Goal: Transaction & Acquisition: Purchase product/service

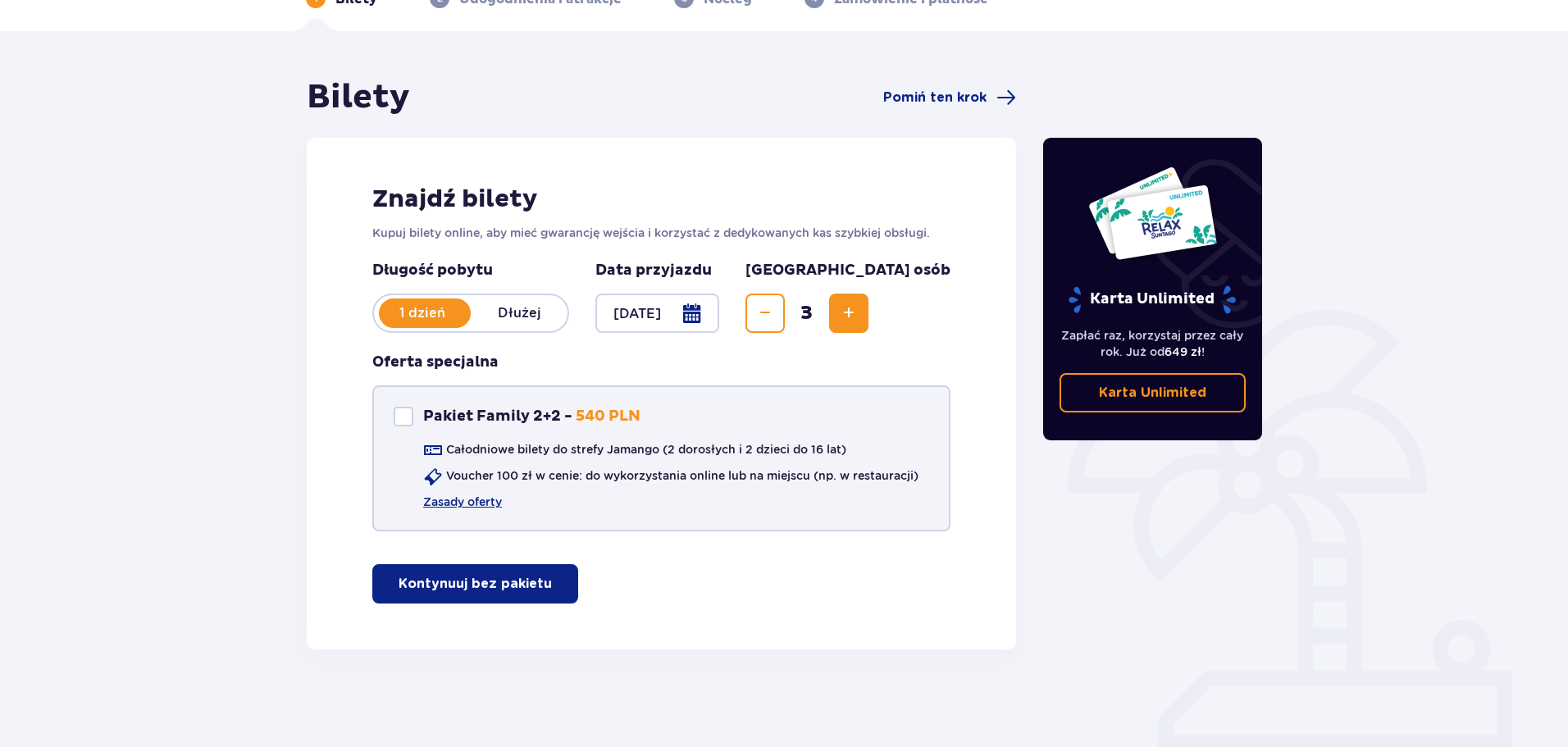
scroll to position [98, 0]
click at [493, 580] on p "Kontynuuj bez pakietu" at bounding box center [475, 583] width 153 height 18
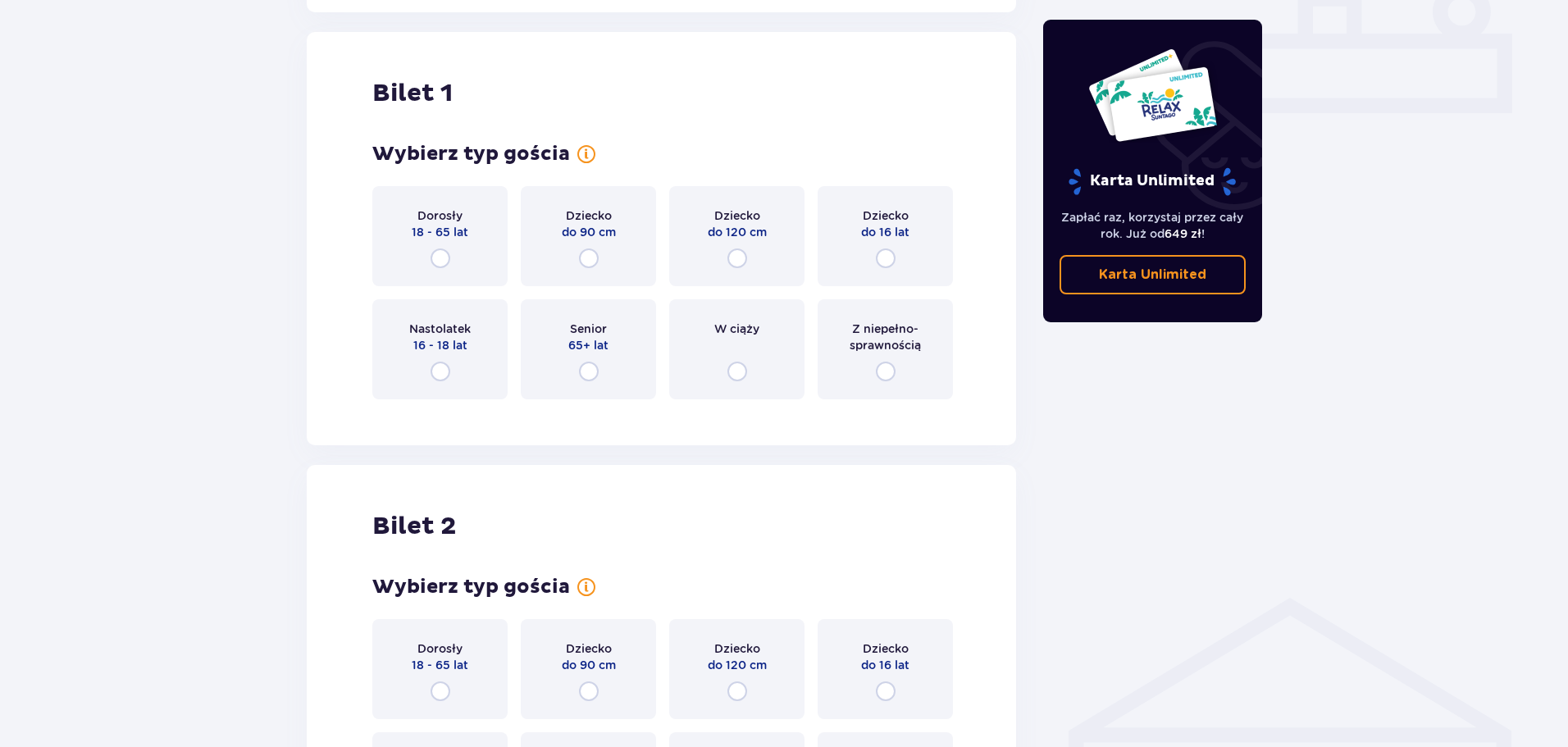
scroll to position [747, 0]
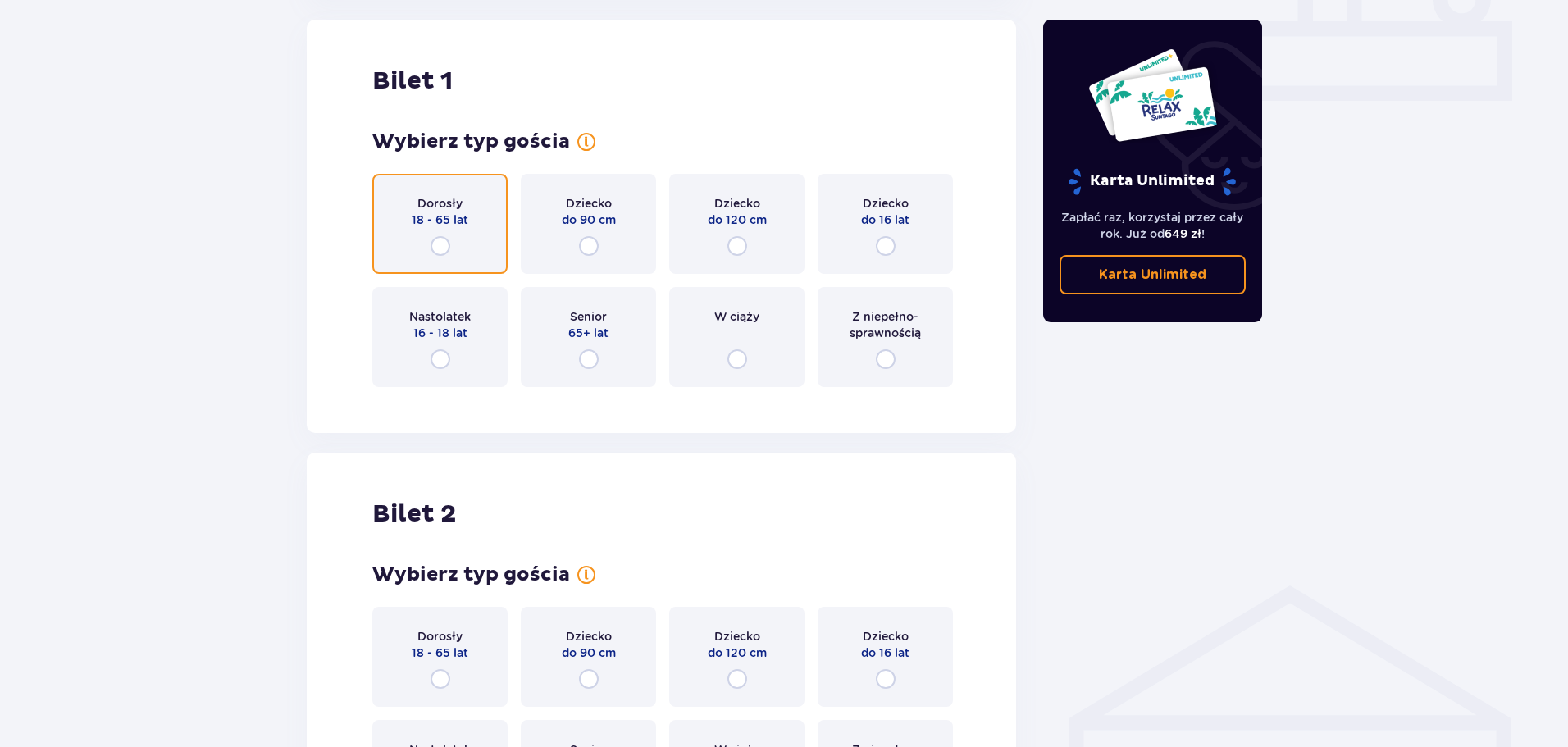
click at [443, 242] on input "radio" at bounding box center [440, 246] width 20 height 20
radio input "true"
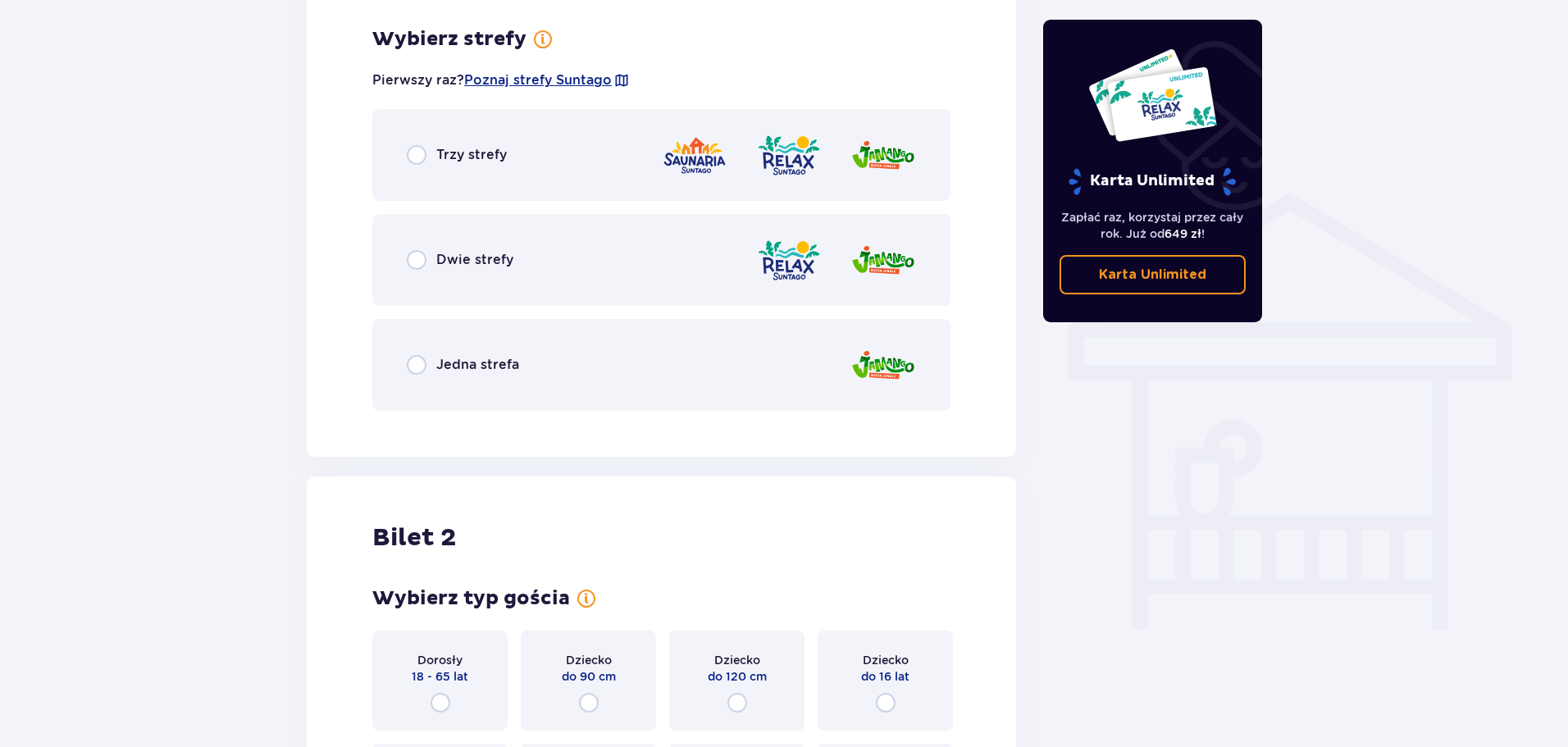
scroll to position [1147, 0]
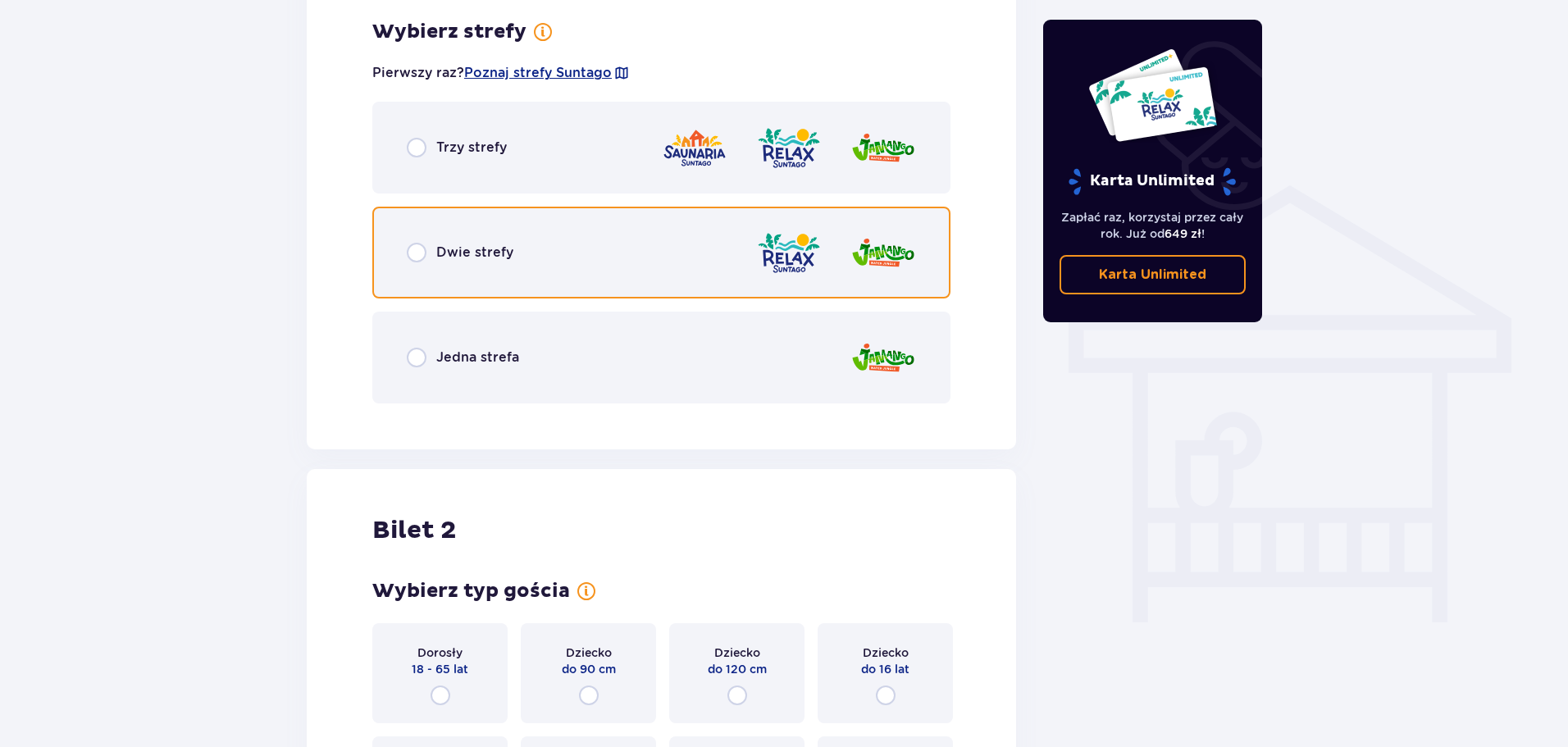
click at [421, 256] on input "radio" at bounding box center [417, 252] width 20 height 20
radio input "true"
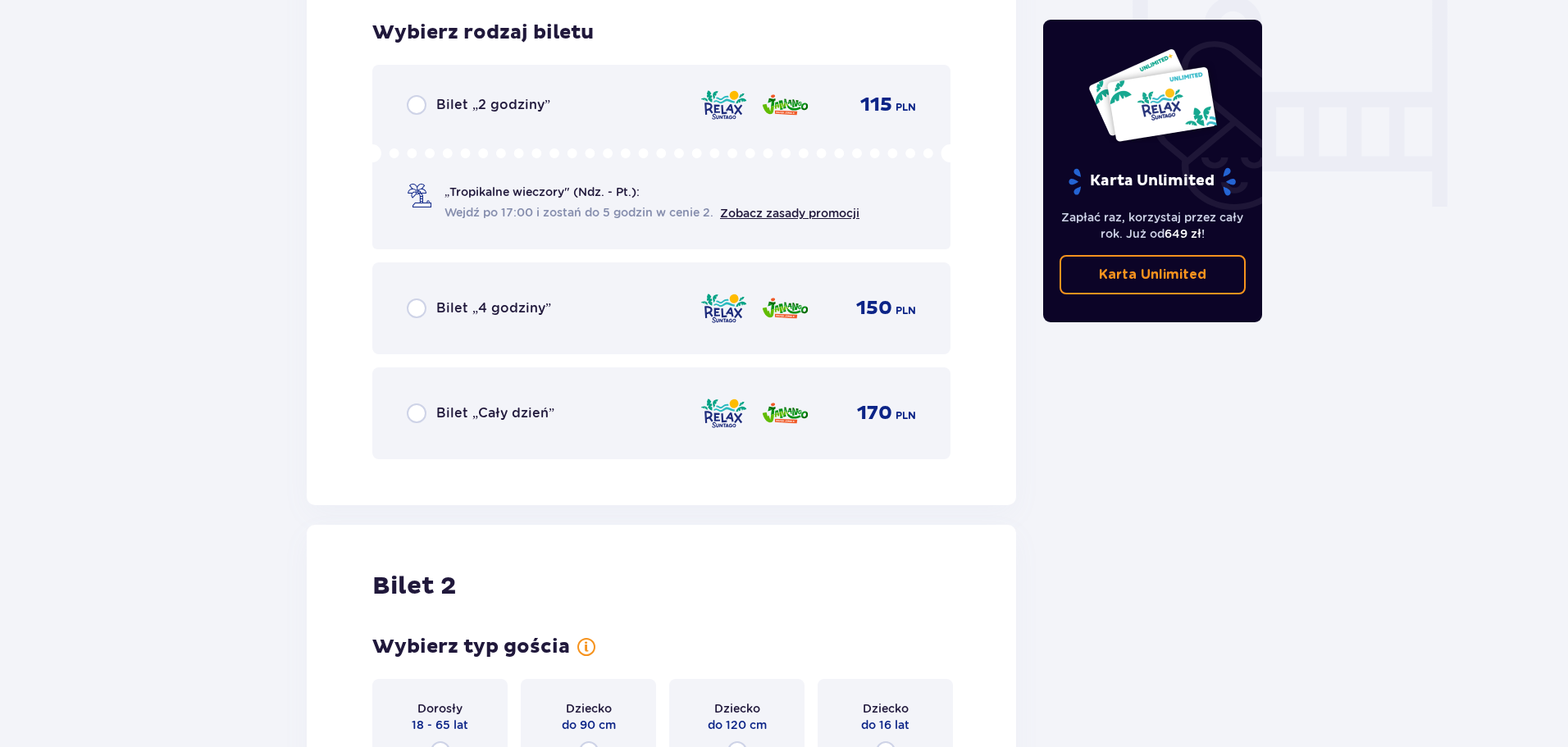
scroll to position [1563, 0]
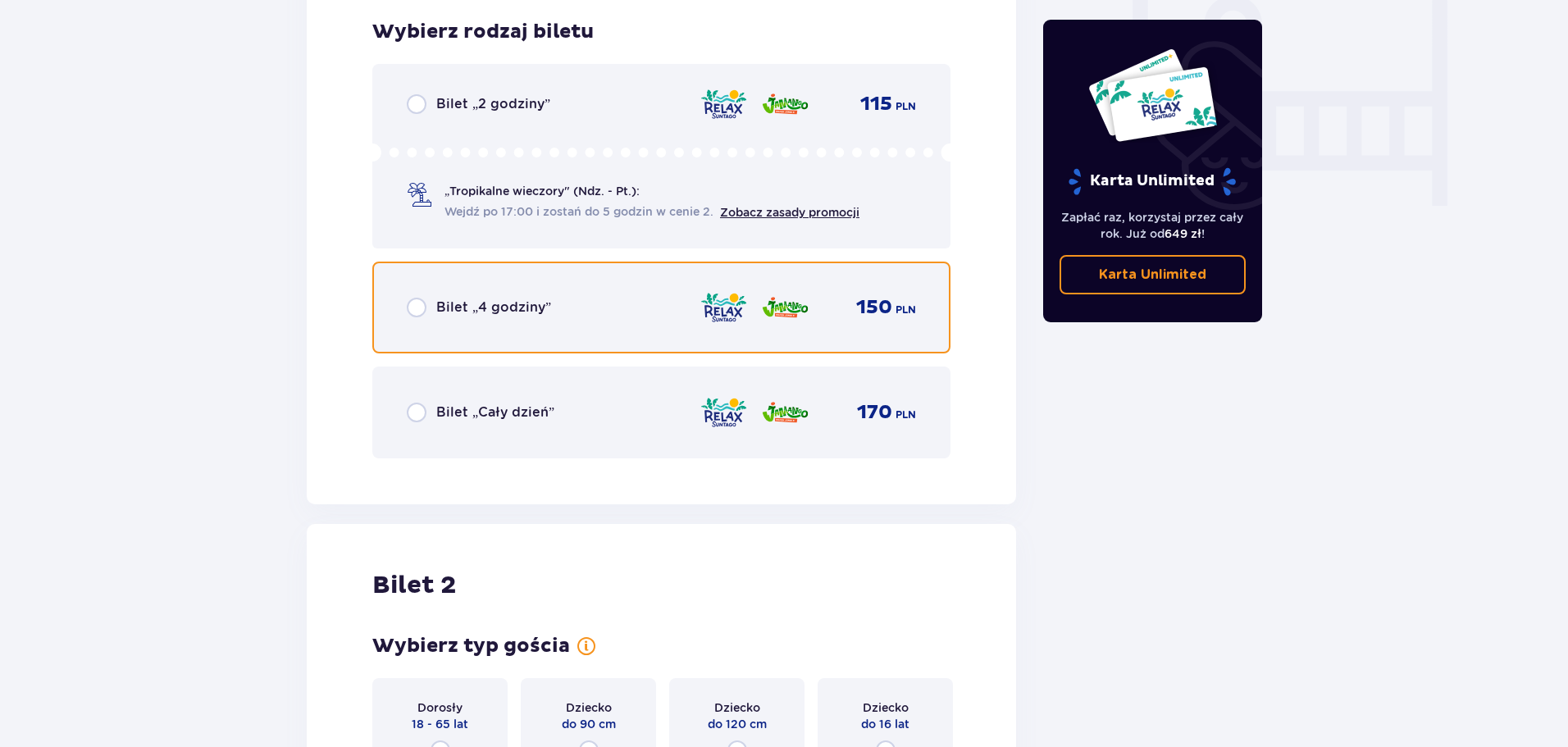
click at [419, 303] on input "radio" at bounding box center [417, 307] width 20 height 20
radio input "true"
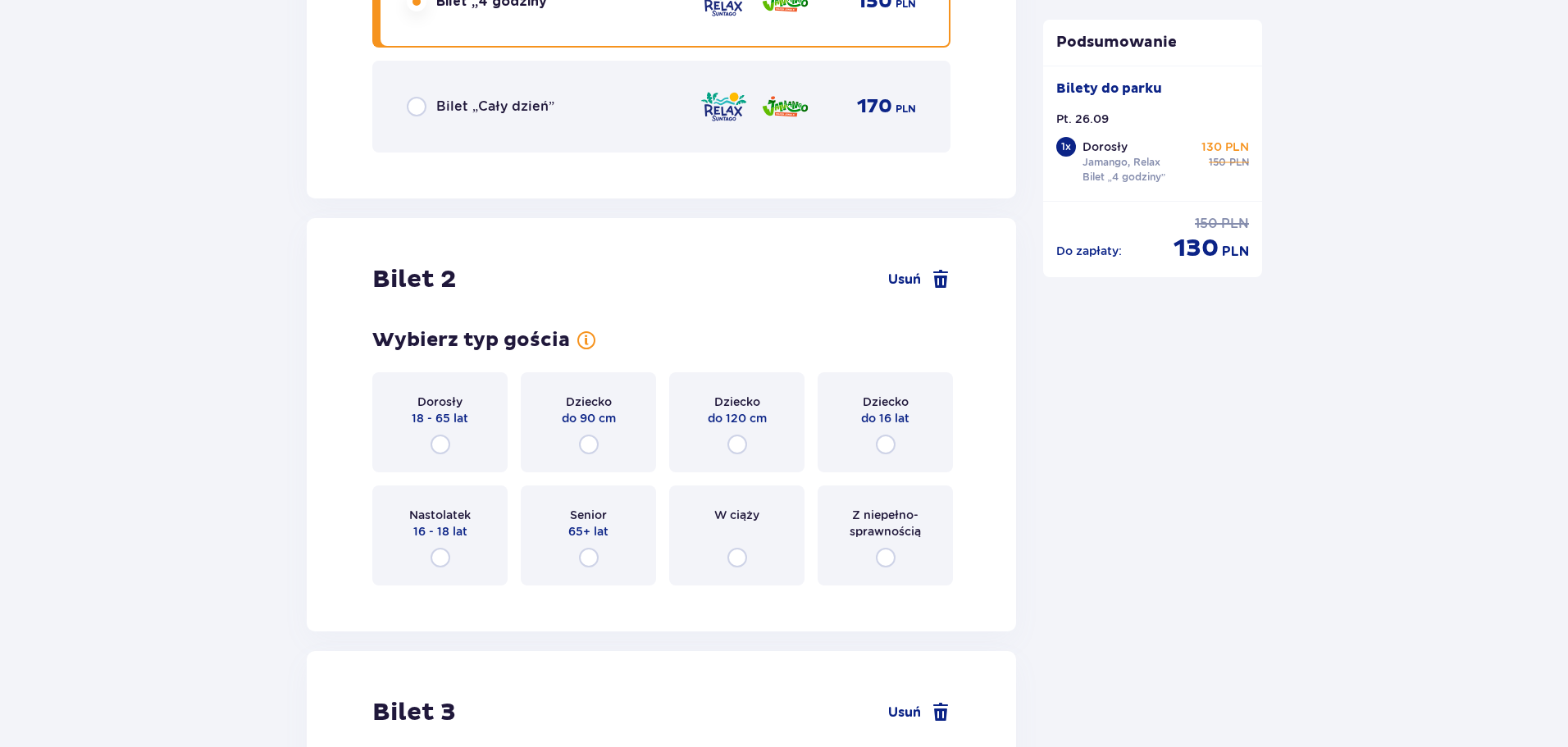
scroll to position [2068, 0]
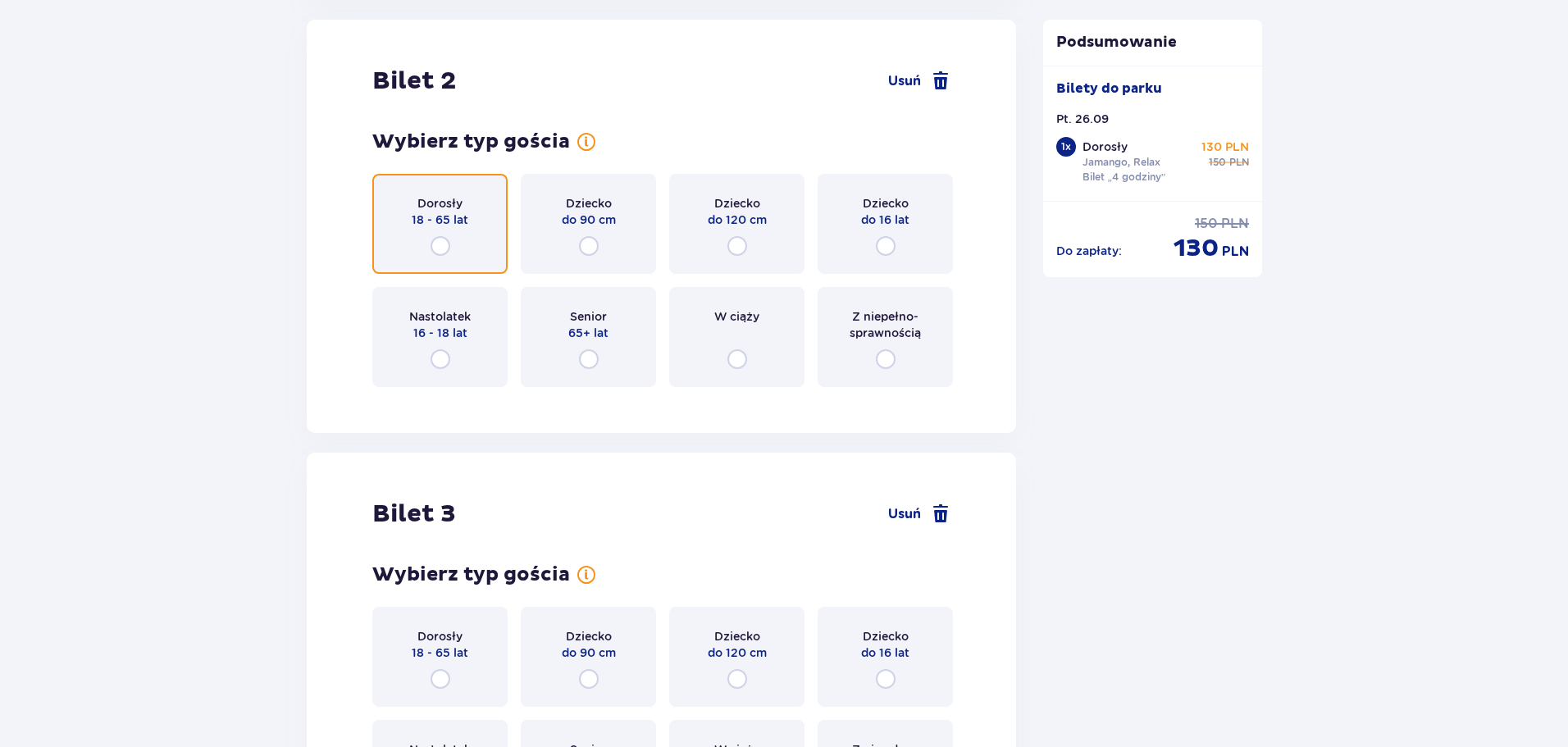
click at [439, 252] on input "radio" at bounding box center [440, 246] width 20 height 20
radio input "true"
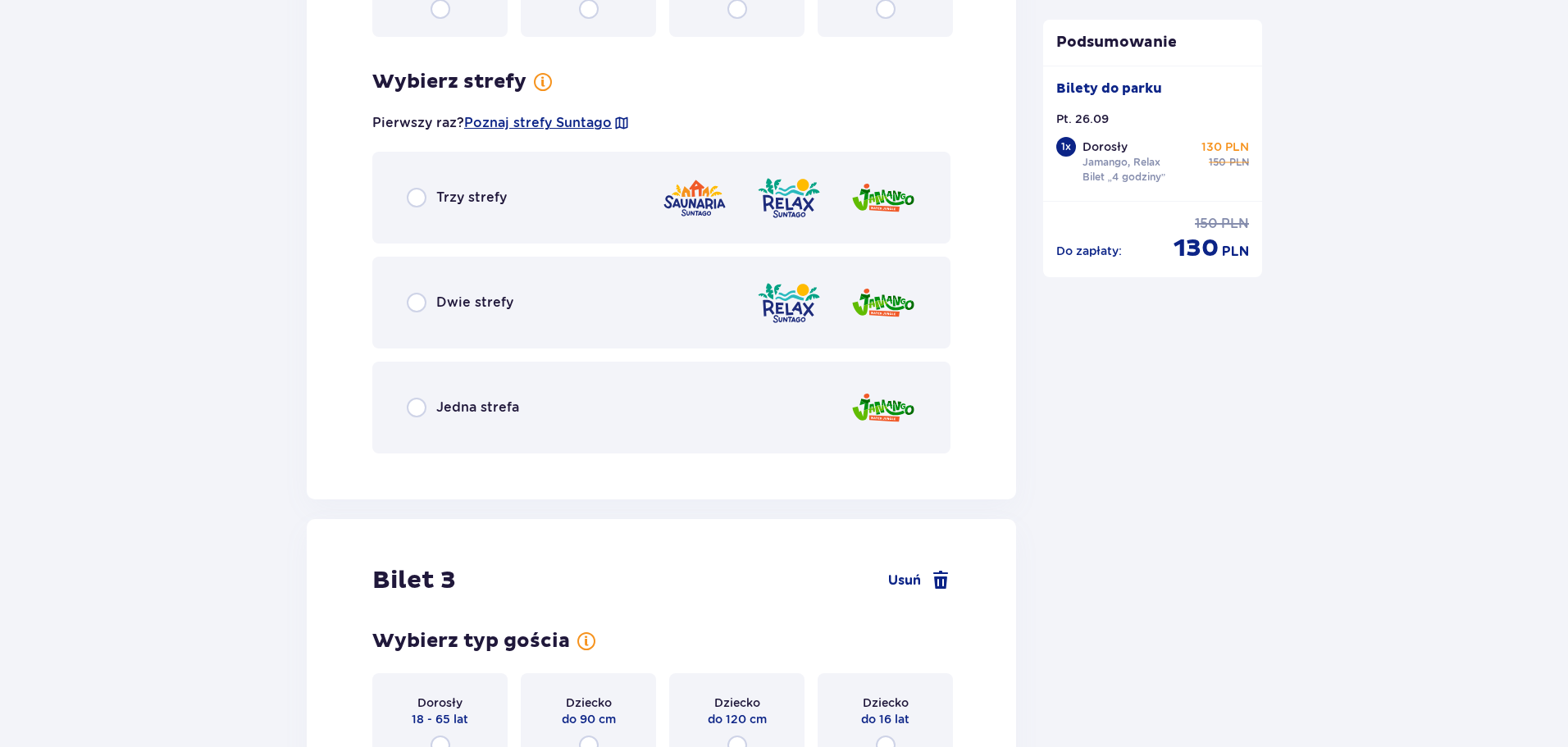
scroll to position [2468, 0]
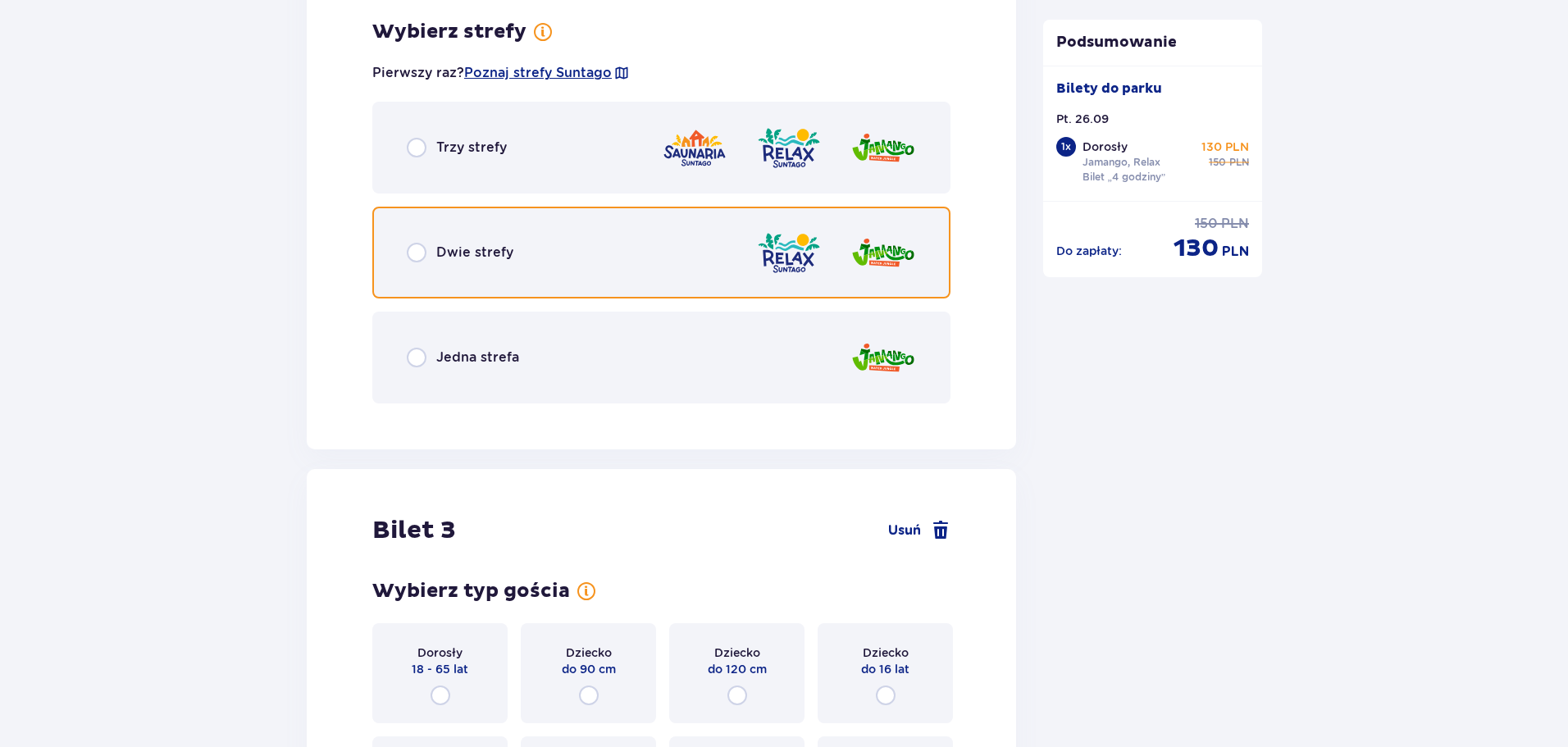
click at [418, 257] on input "radio" at bounding box center [417, 252] width 20 height 20
radio input "true"
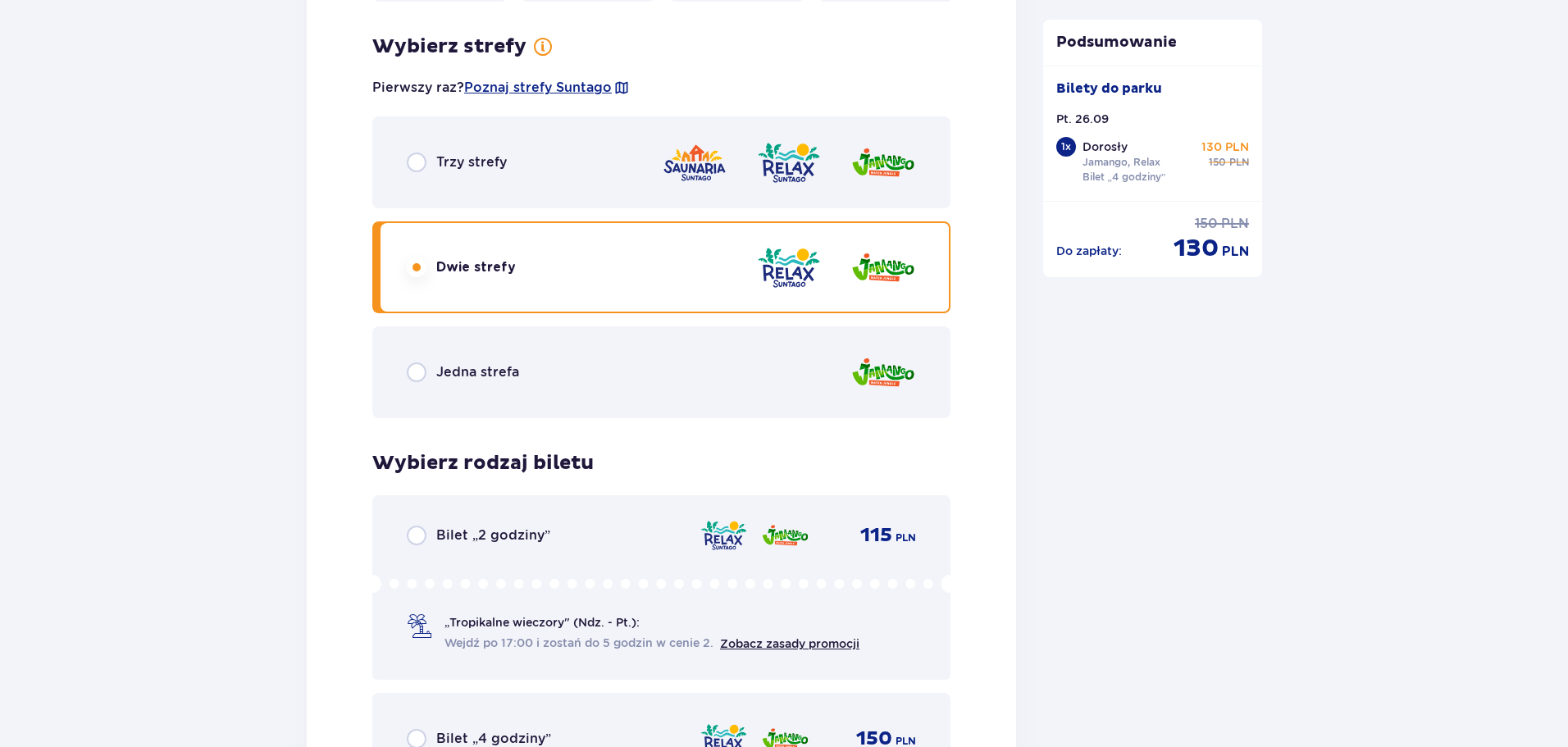
scroll to position [2393, 0]
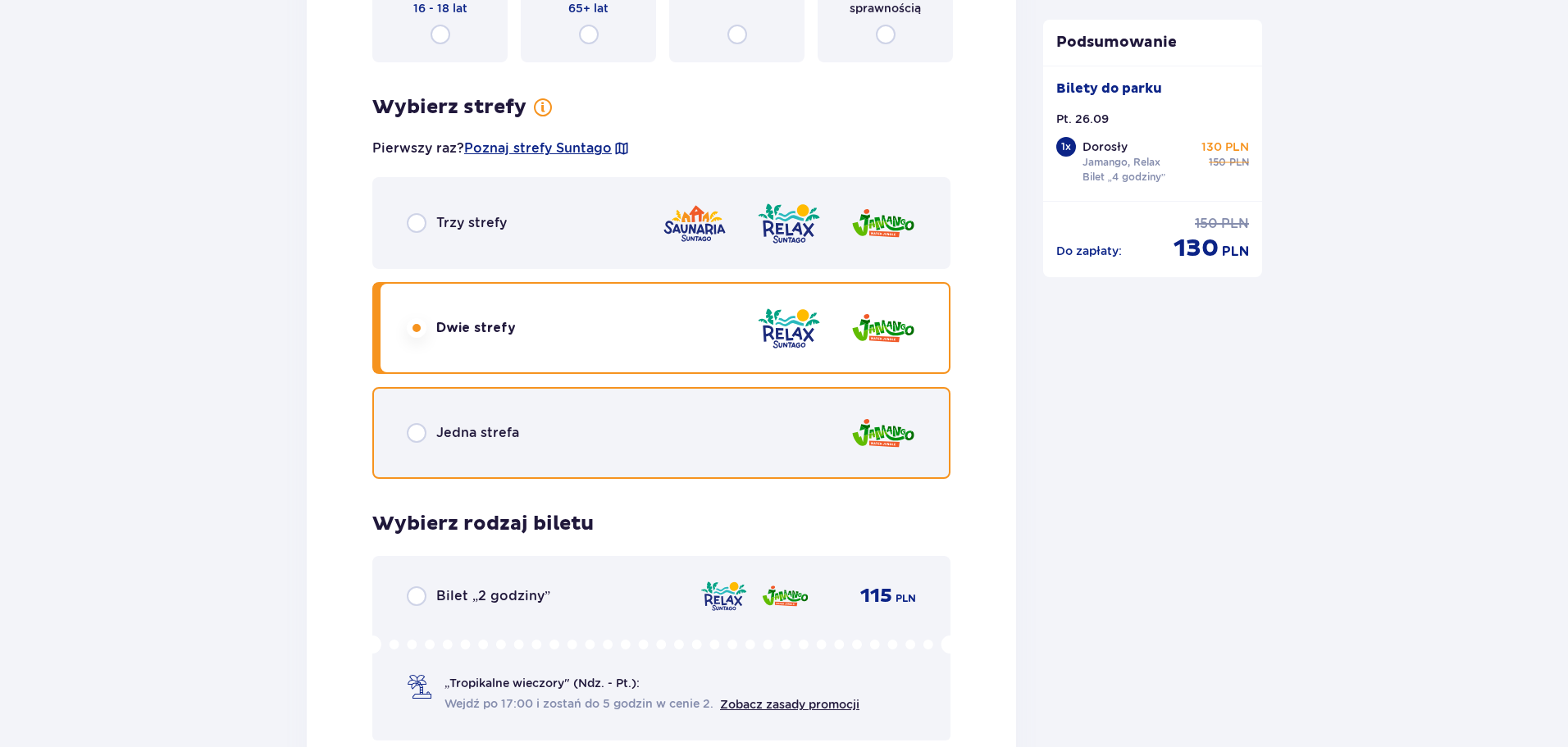
click at [418, 428] on input "radio" at bounding box center [417, 433] width 20 height 20
radio input "true"
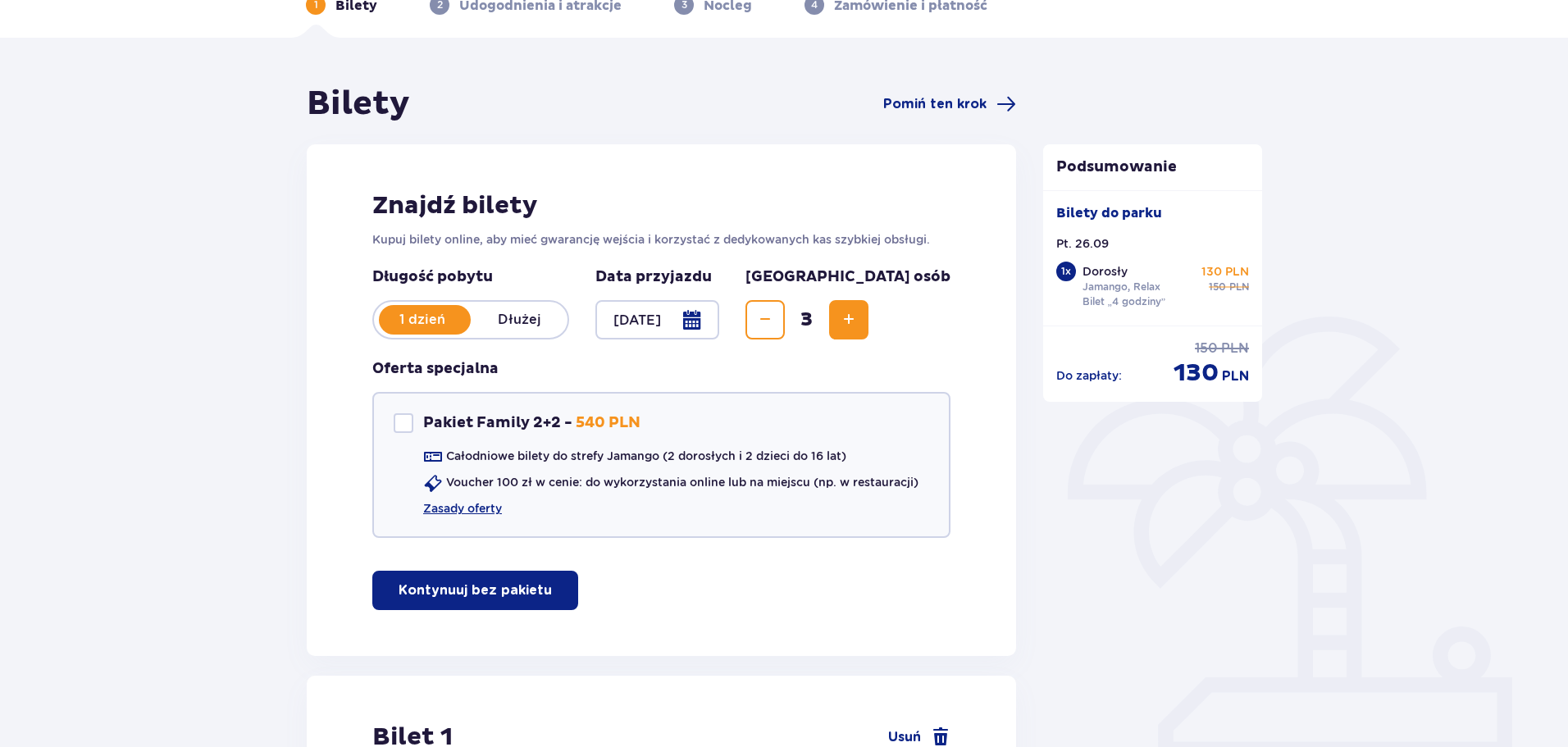
scroll to position [0, 0]
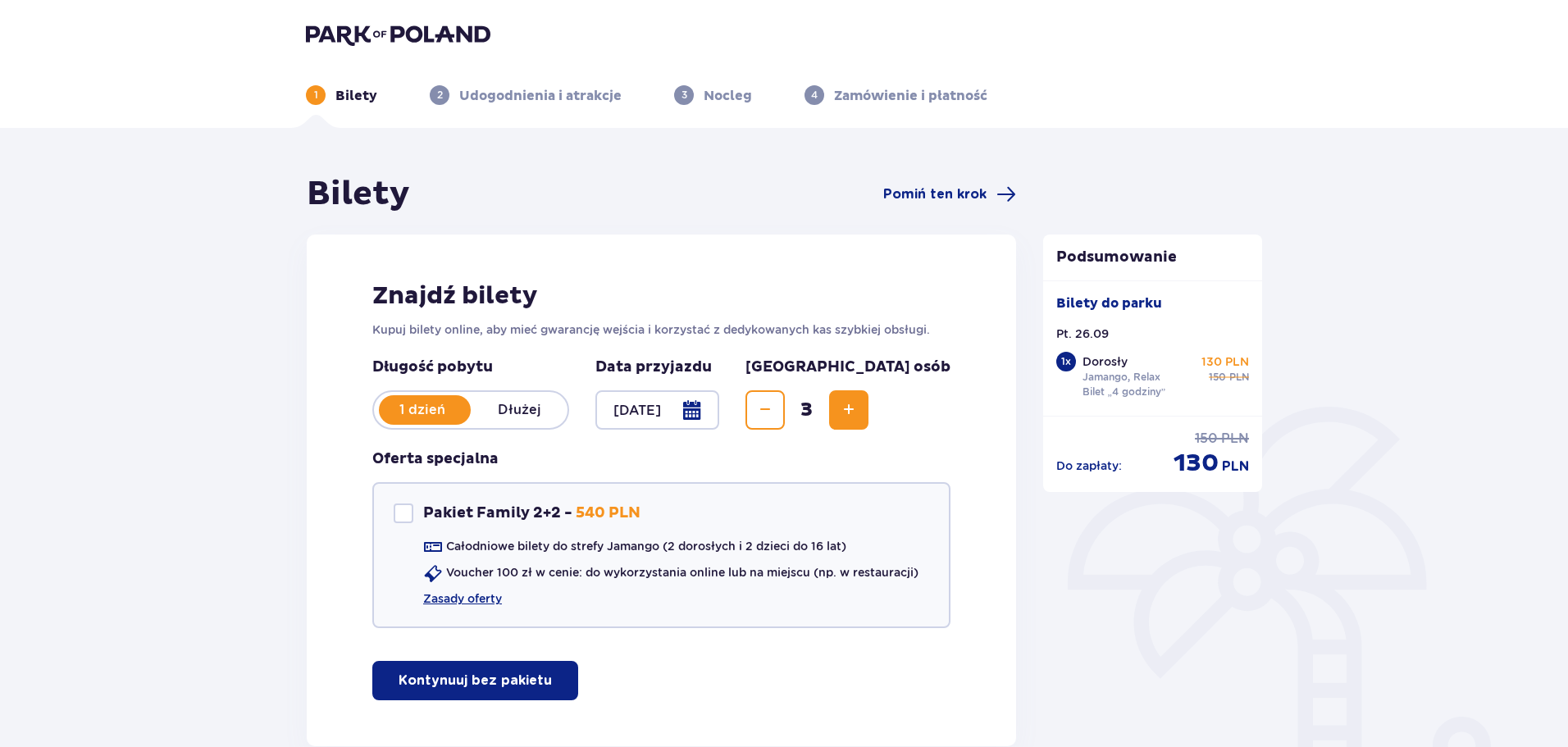
click at [405, 38] on img at bounding box center [398, 34] width 185 height 23
